Goal: Task Accomplishment & Management: Manage account settings

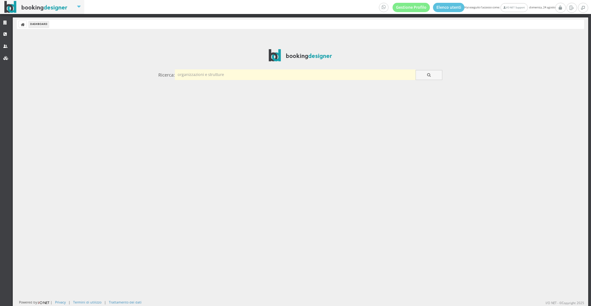
click at [206, 75] on input "text" at bounding box center [295, 74] width 241 height 10
type input "ambasci"
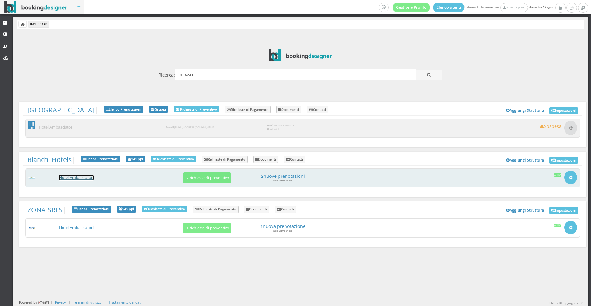
click at [77, 178] on link "Hotel Ambasciatori" at bounding box center [76, 177] width 35 height 5
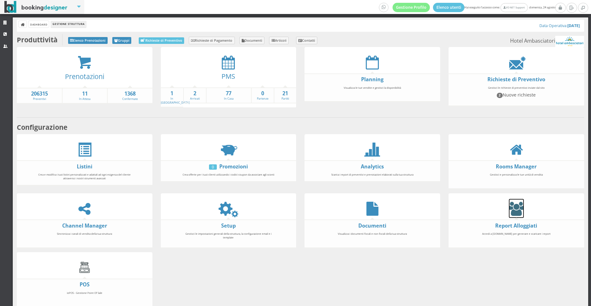
click at [515, 205] on icon at bounding box center [516, 209] width 15 height 14
click at [284, 94] on strong "21" at bounding box center [286, 93] width 22 height 7
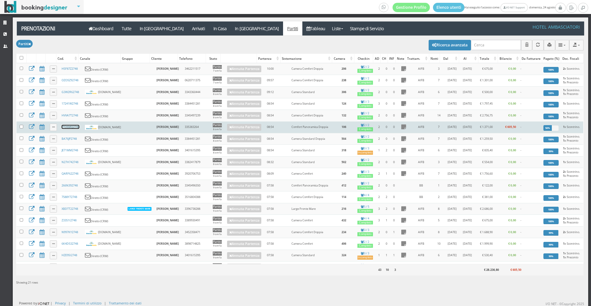
click at [68, 126] on link "7TO6MQ2748" at bounding box center [71, 127] width 18 height 4
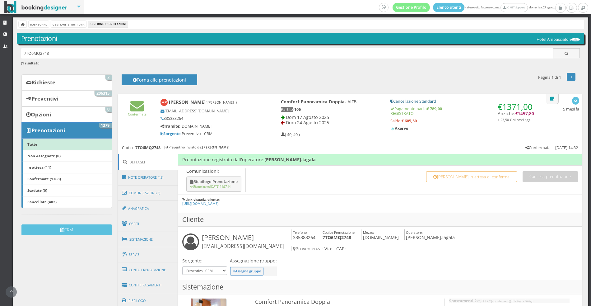
scroll to position [90, 0]
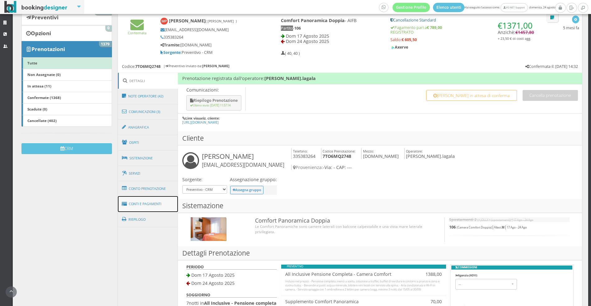
click at [171, 200] on link "Conti e Pagamenti" at bounding box center [148, 204] width 60 height 16
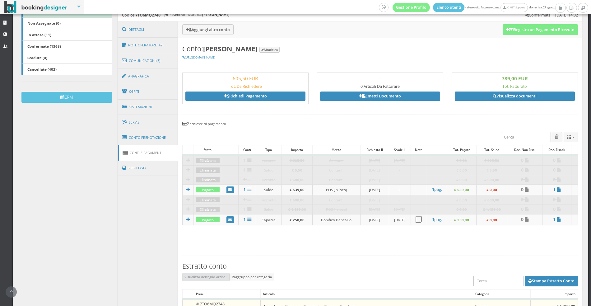
scroll to position [135, 0]
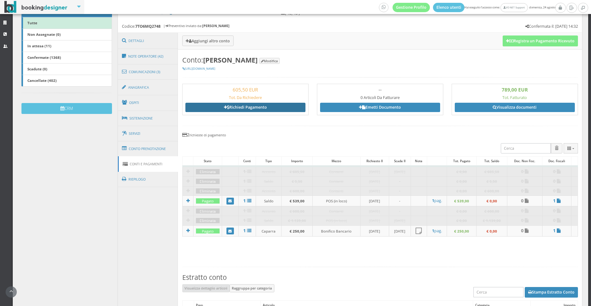
click at [254, 104] on link "Richiedi Pagamento" at bounding box center [246, 107] width 120 height 9
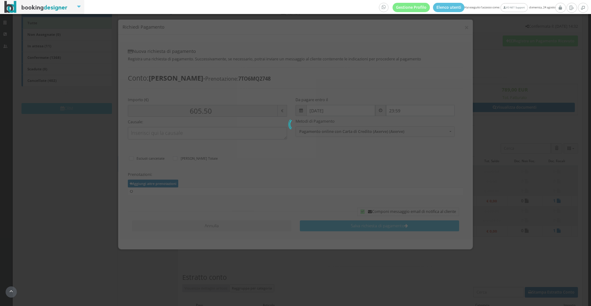
scroll to position [26, 0]
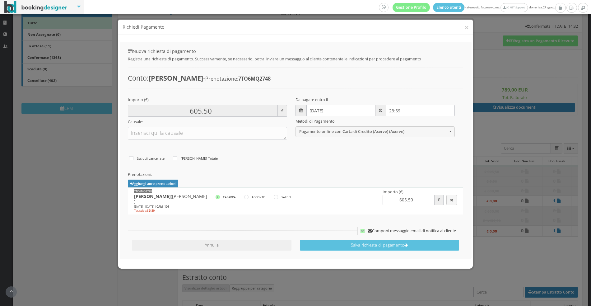
click at [271, 196] on div "CAPARRA [GEOGRAPHIC_DATA] SALDO" at bounding box center [259, 198] width 86 height 9
click at [274, 196] on icon at bounding box center [276, 197] width 4 height 4
radio input"] "true"
type input "5.50"
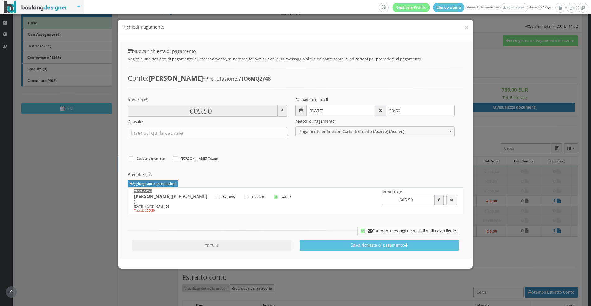
type input "5.50"
click at [314, 200] on span "1 x Amaro | € 4.00, 1 x Infusi | € 1.50" at bounding box center [334, 200] width 62 height 5
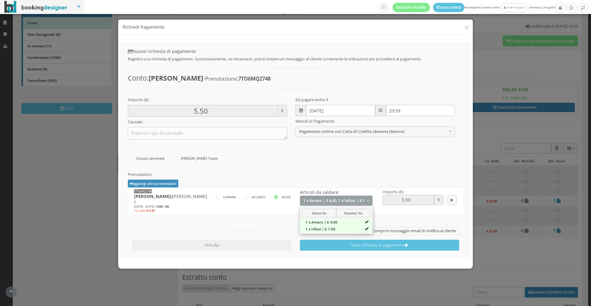
click at [92, 162] on div "× Richiedi Pagamento Nuova richiesta di pagamento Registra una richiesta di pag…" at bounding box center [295, 153] width 591 height 306
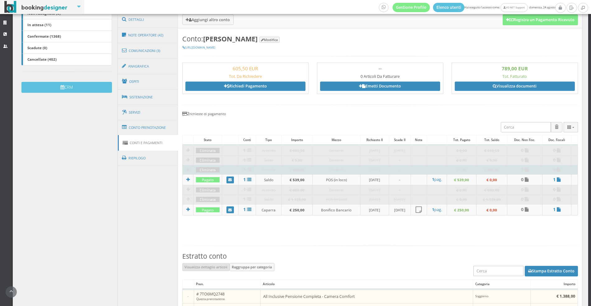
scroll to position [147, 0]
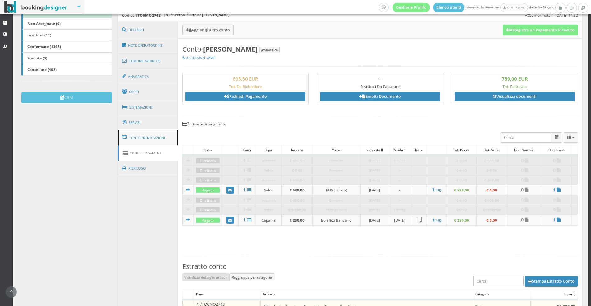
click at [149, 132] on link "Conto Prenotazione" at bounding box center [148, 138] width 60 height 16
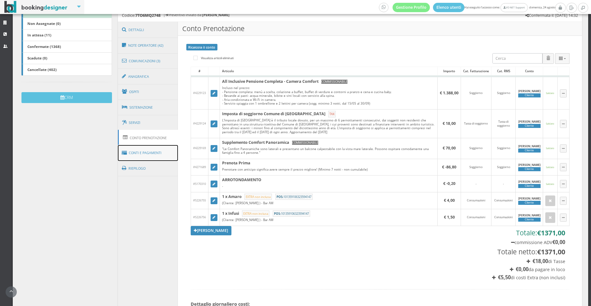
click at [153, 153] on link "Conti e Pagamenti" at bounding box center [148, 153] width 60 height 16
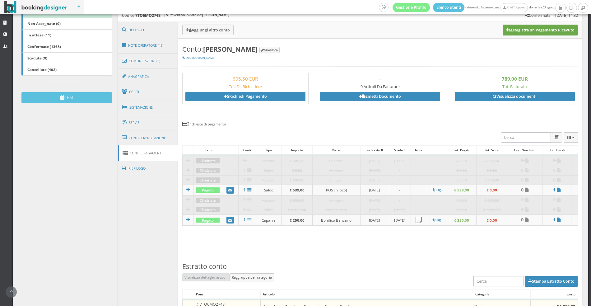
click at [523, 31] on button "Registra un Pagamento Ricevuto" at bounding box center [540, 30] width 75 height 11
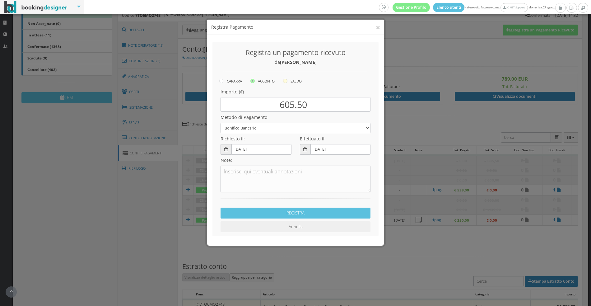
click at [297, 77] on label "SALDO" at bounding box center [292, 80] width 19 height 7
radio input "true"
type input "5.50"
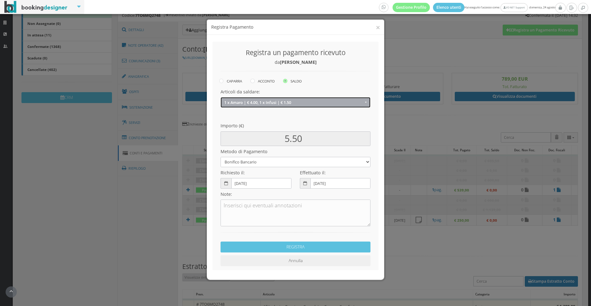
click at [292, 103] on span "1 x Amaro | € 4.00, 1 x Infusi | € 1.50" at bounding box center [293, 102] width 139 height 5
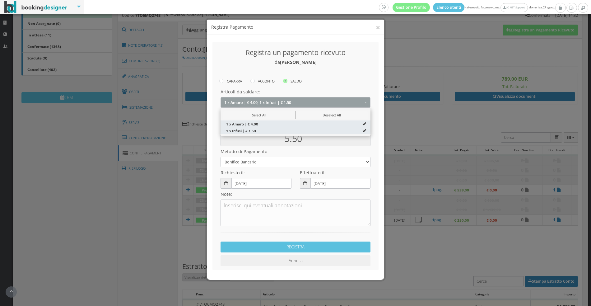
click at [413, 49] on div "× Registra Pagamento Registra un pagamento ricevuto da [PERSON_NAME] [GEOGRAPHI…" at bounding box center [295, 153] width 591 height 306
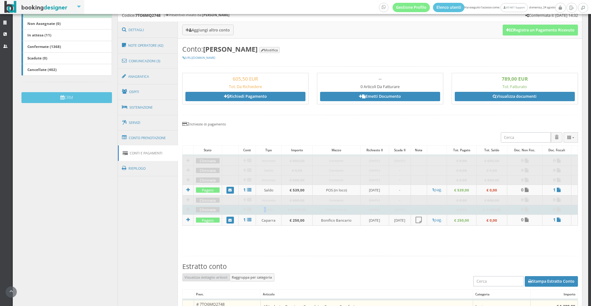
drag, startPoint x: 255, startPoint y: 209, endPoint x: 263, endPoint y: 209, distance: 7.8
click at [263, 209] on td "Saldo" at bounding box center [269, 210] width 26 height 10
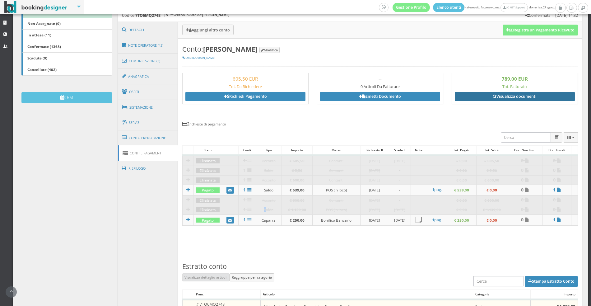
click at [478, 96] on link "Visualizza documenti" at bounding box center [515, 96] width 120 height 9
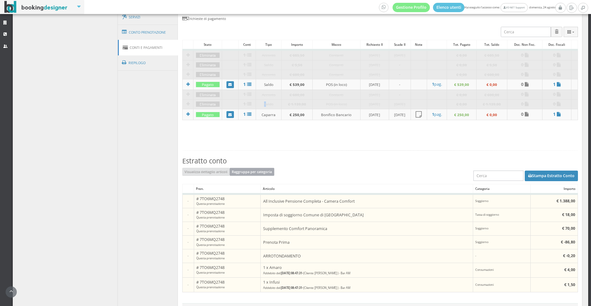
click at [234, 168] on button "Raggruppa per categoria" at bounding box center [252, 172] width 45 height 8
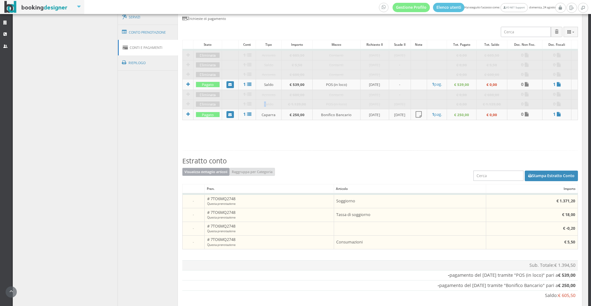
click at [218, 170] on button "Visualizza dettaglio articoli" at bounding box center [206, 172] width 48 height 8
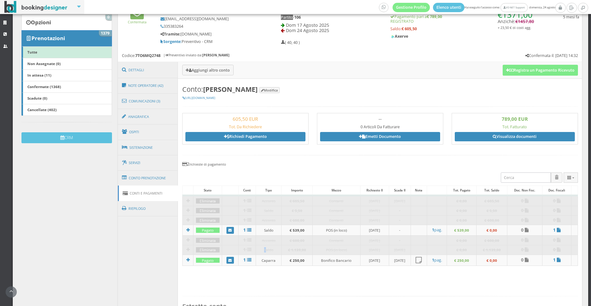
scroll to position [49, 0]
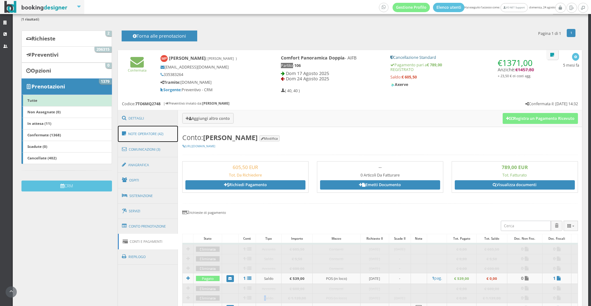
click at [165, 141] on link "Note Operatore (42)" at bounding box center [148, 134] width 60 height 16
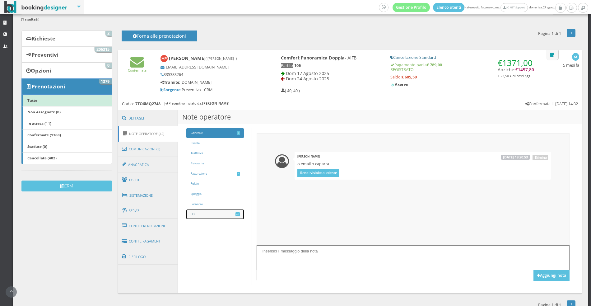
click at [213, 209] on link "LOG 40" at bounding box center [215, 214] width 58 height 10
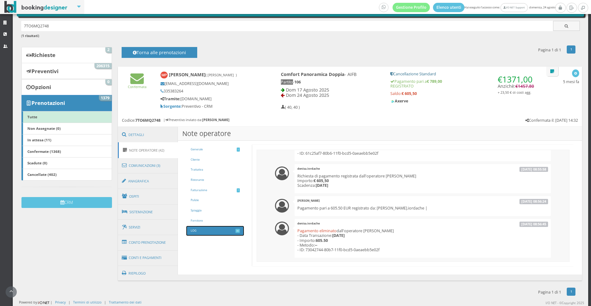
scroll to position [1229, 0]
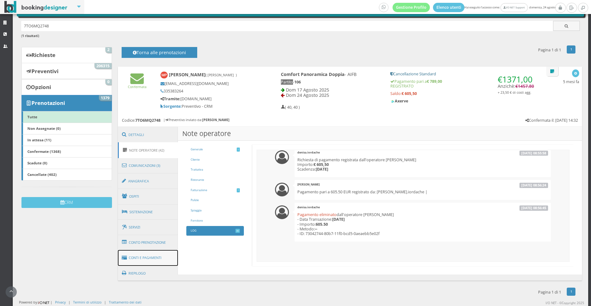
click at [166, 255] on link "Conti e Pagamenti" at bounding box center [148, 258] width 60 height 16
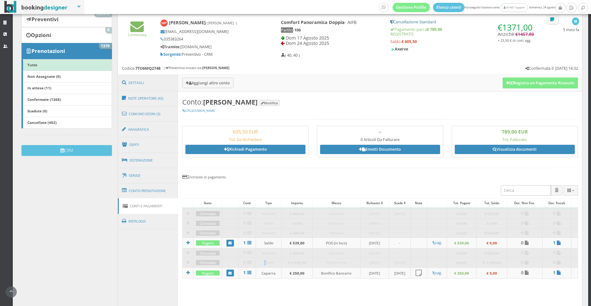
scroll to position [89, 0]
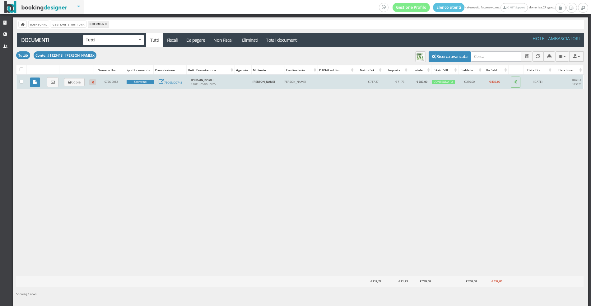
click at [37, 75] on td at bounding box center [34, 82] width 17 height 15
click at [37, 76] on td at bounding box center [34, 82] width 17 height 15
click at [37, 81] on link at bounding box center [35, 82] width 10 height 9
